Goal: Task Accomplishment & Management: Complete application form

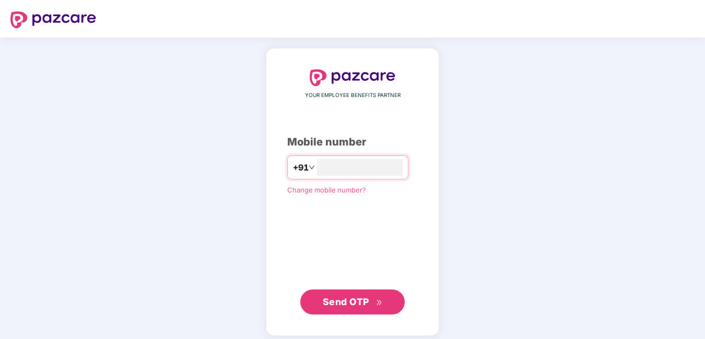
type input "**********"
click at [339, 298] on span "Send OTP" at bounding box center [346, 300] width 46 height 11
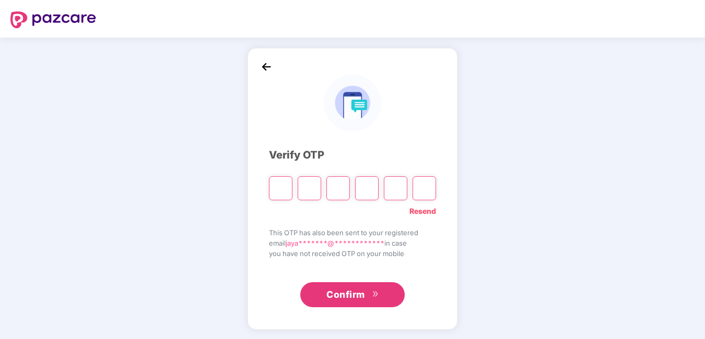
type input "*"
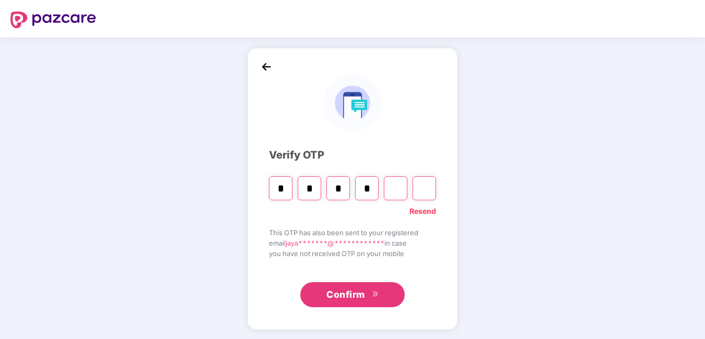
type input "*"
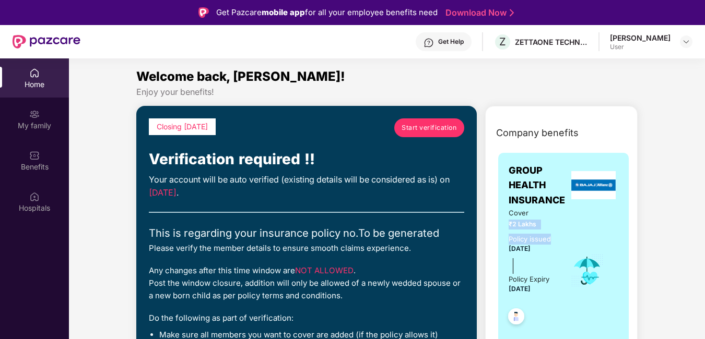
drag, startPoint x: 499, startPoint y: 226, endPoint x: 576, endPoint y: 232, distance: 77.0
click at [576, 232] on div "GROUP HEALTH INSURANCE Cover ₹2 Lakhs Policy issued 04 Sept 2025 Policy Expiry …" at bounding box center [563, 267] width 131 height 229
drag, startPoint x: 576, startPoint y: 232, endPoint x: 594, endPoint y: 234, distance: 17.9
click at [594, 234] on div "Cover ₹2 Lakhs Policy issued 04 Sept 2025 Policy Expiry 03 Sept 2026" at bounding box center [563, 271] width 110 height 126
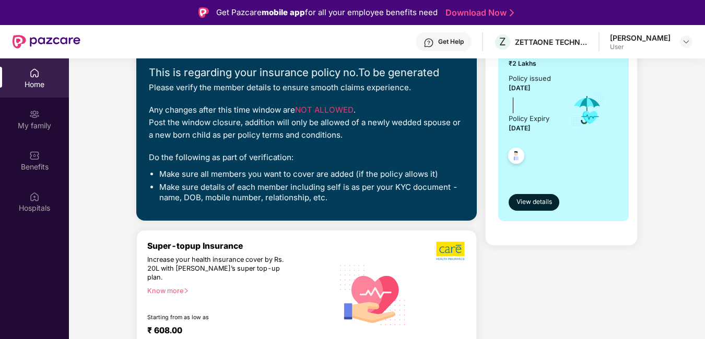
scroll to position [104, 0]
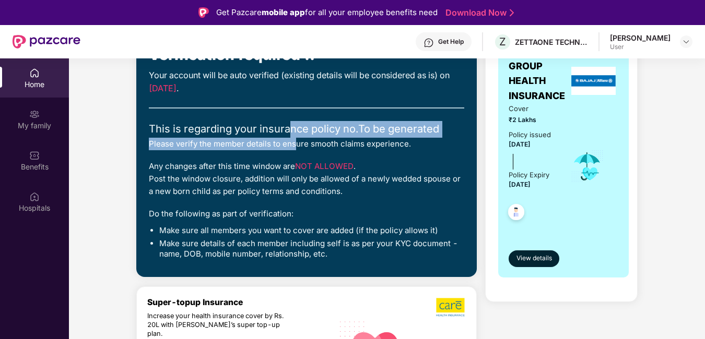
drag, startPoint x: 288, startPoint y: 132, endPoint x: 293, endPoint y: 139, distance: 8.7
click at [293, 139] on div "Closing today Start verification Verification required !! Your account will be …" at bounding box center [306, 139] width 315 height 251
click at [293, 139] on div "Please verify the member details to ensure smooth claims experience." at bounding box center [306, 144] width 315 height 13
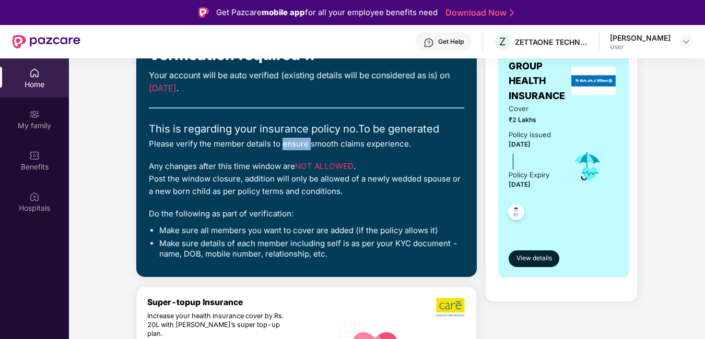
click at [293, 139] on div "Please verify the member details to ensure smooth claims experience." at bounding box center [306, 144] width 315 height 13
drag, startPoint x: 293, startPoint y: 139, endPoint x: 298, endPoint y: 154, distance: 16.0
click at [298, 154] on div "Closing today Start verification Verification required !! Your account will be …" at bounding box center [306, 139] width 315 height 251
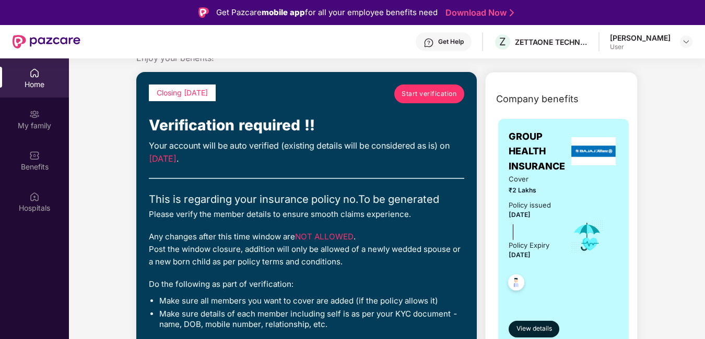
scroll to position [52, 0]
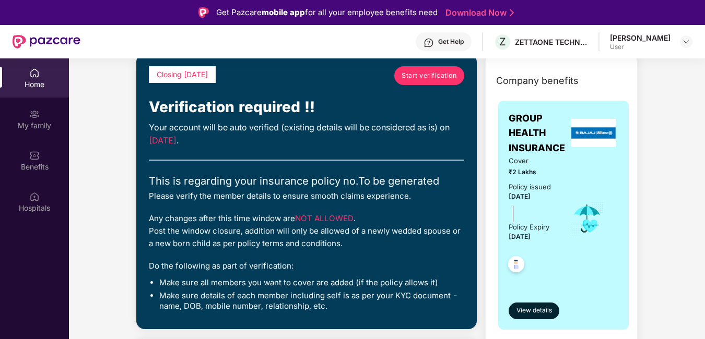
click at [419, 74] on span "Start verification" at bounding box center [428, 75] width 55 height 10
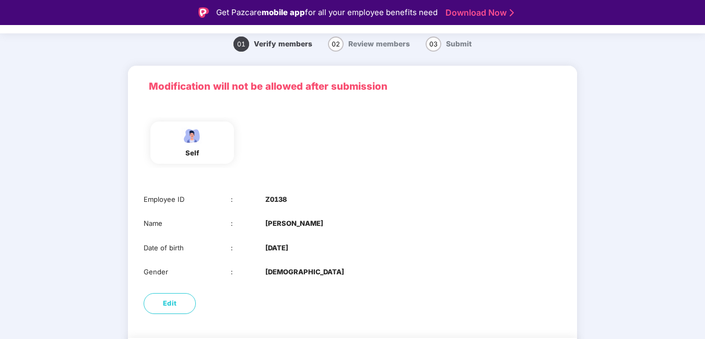
scroll to position [74, 0]
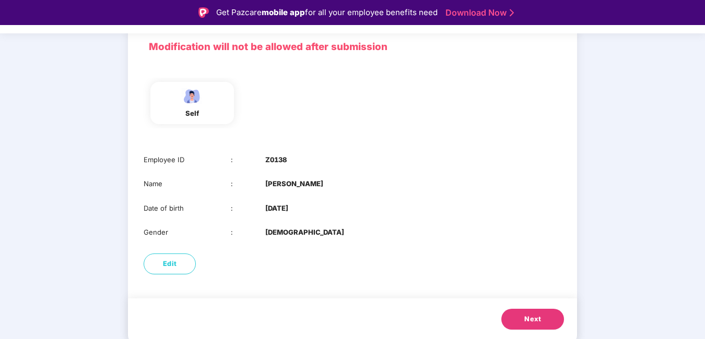
click at [523, 318] on button "Next" at bounding box center [532, 319] width 63 height 21
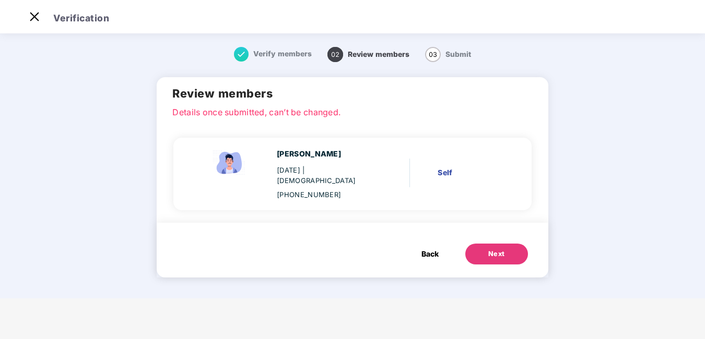
scroll to position [0, 0]
click at [487, 244] on button "Next" at bounding box center [496, 254] width 63 height 21
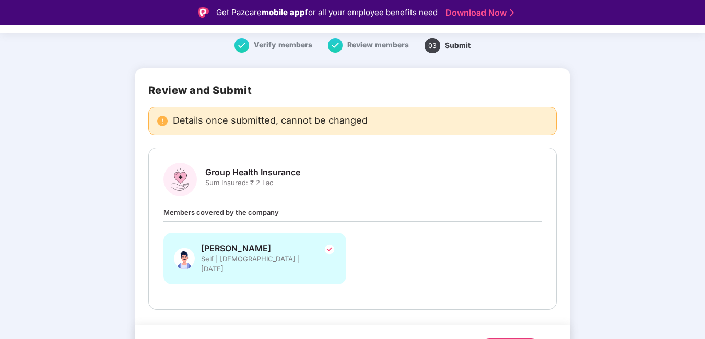
scroll to position [52, 0]
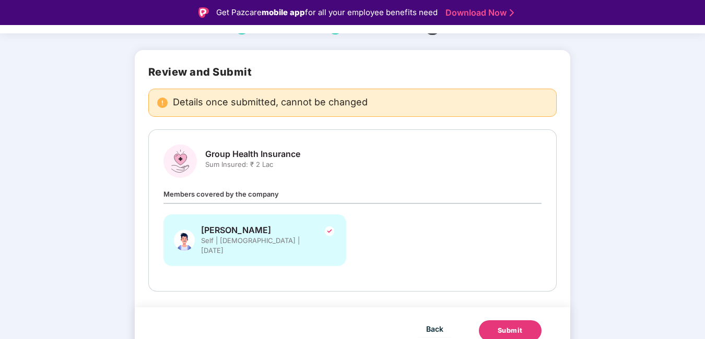
click at [516, 326] on div "Submit" at bounding box center [510, 331] width 25 height 10
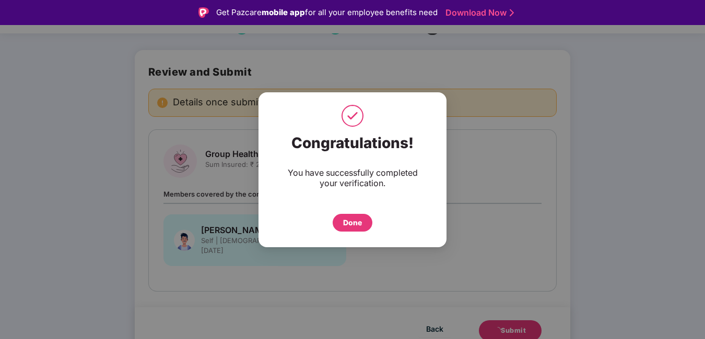
click at [347, 222] on div "Done" at bounding box center [352, 222] width 19 height 11
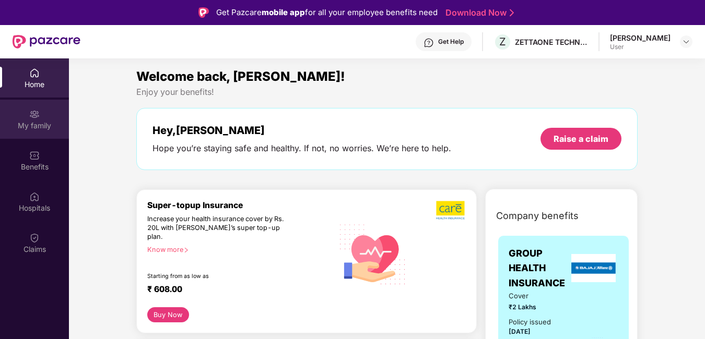
click at [50, 121] on div "My family" at bounding box center [34, 126] width 69 height 10
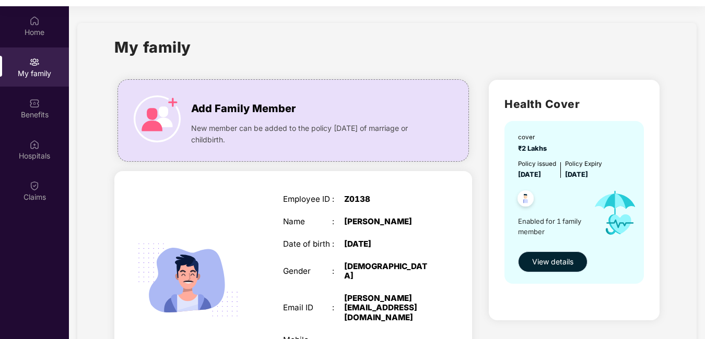
click at [553, 266] on span "View details" at bounding box center [552, 261] width 41 height 11
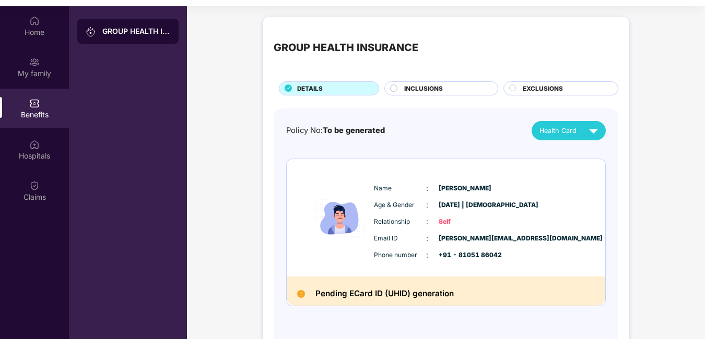
click at [428, 86] on span "INCLUSIONS" at bounding box center [423, 88] width 39 height 9
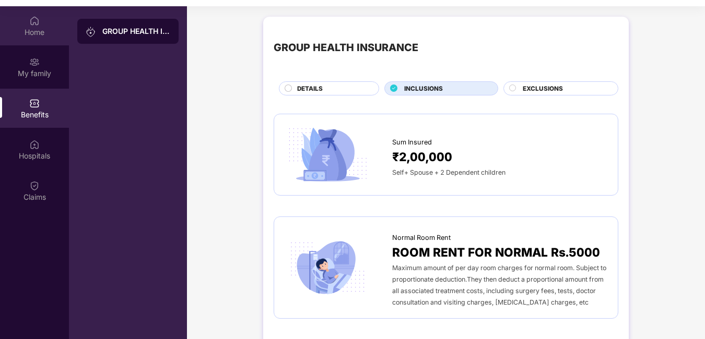
click at [45, 21] on div "Home" at bounding box center [34, 25] width 69 height 39
